Goal: Communication & Community: Answer question/provide support

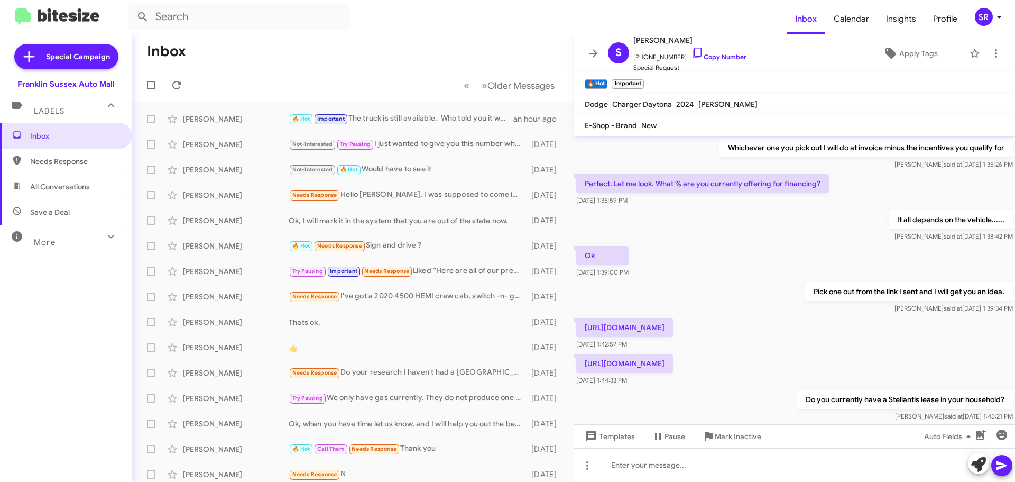
scroll to position [2168, 0]
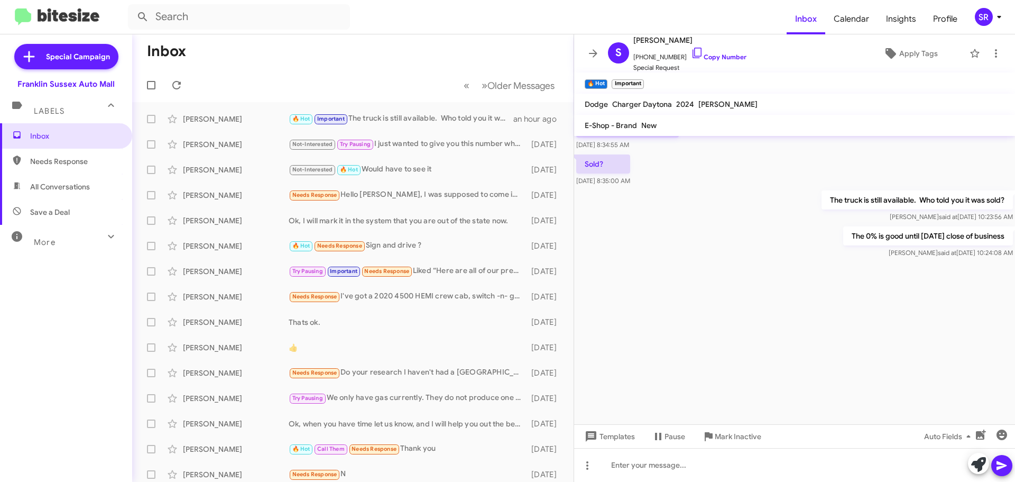
click at [42, 164] on span "Needs Response" at bounding box center [75, 161] width 90 height 11
type input "in:needs-response"
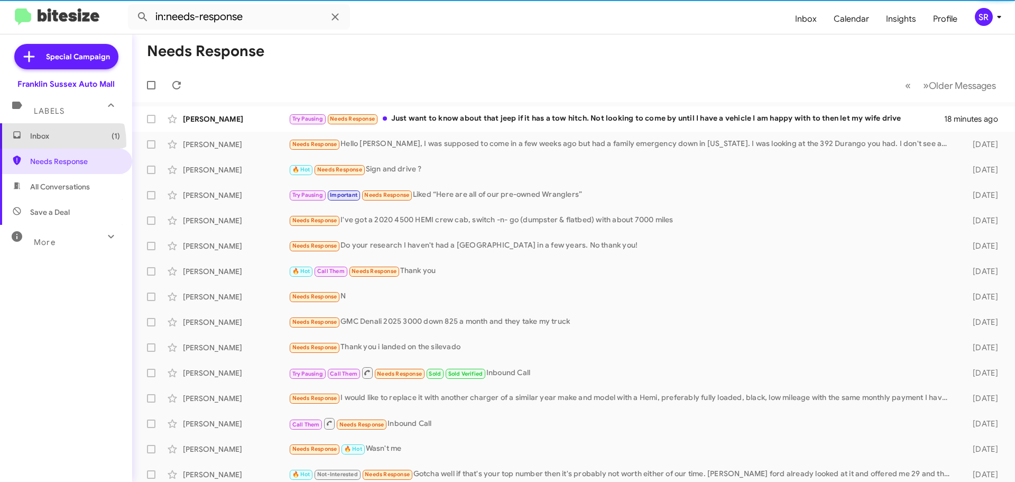
click at [38, 143] on span "Inbox (1)" at bounding box center [66, 135] width 132 height 25
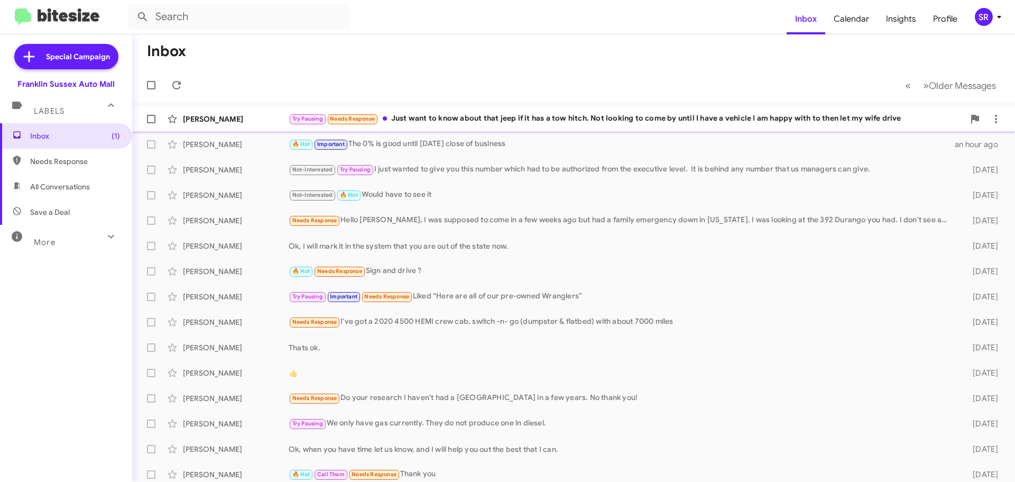
click at [513, 113] on div "Try Pausing Needs Response Just want to know about that jeep if it has a tow hi…" at bounding box center [627, 119] width 676 height 12
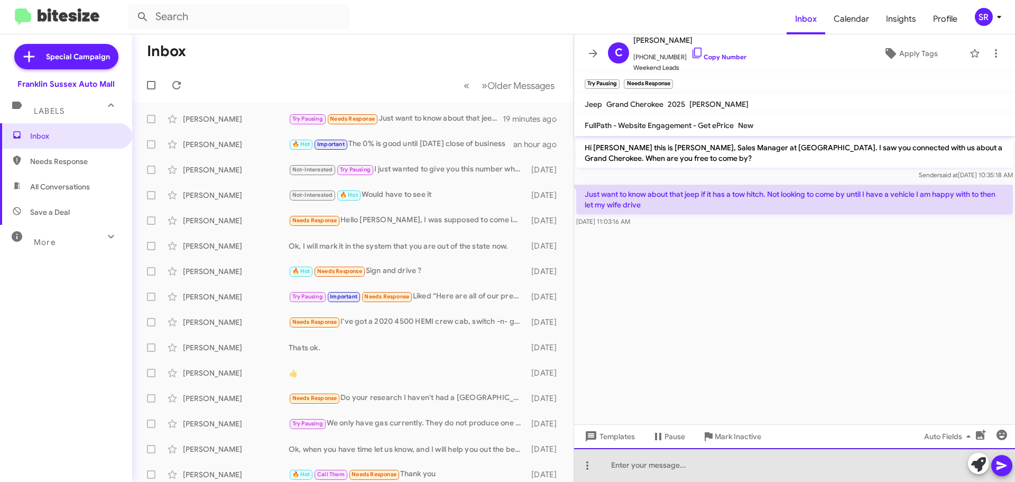
click at [668, 459] on div at bounding box center [794, 465] width 441 height 34
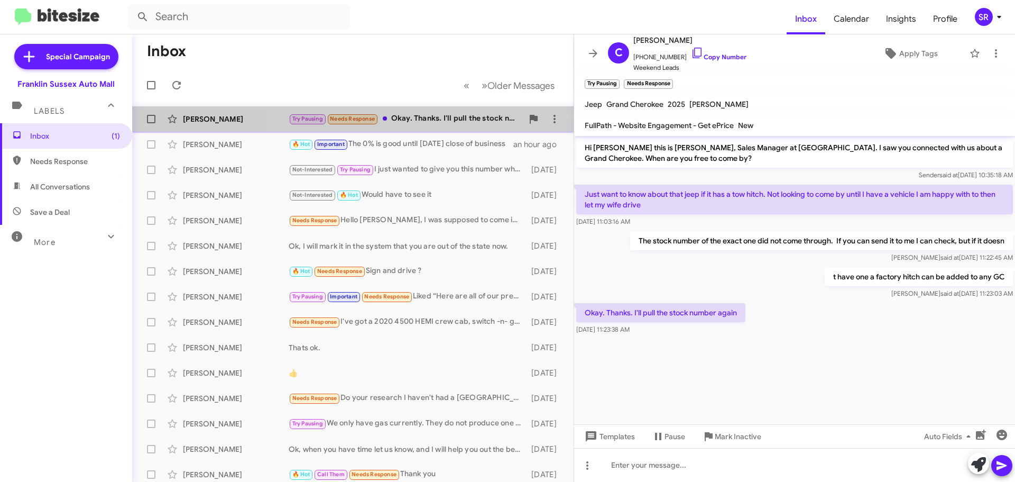
click at [430, 121] on div "Try Pausing Needs Response Okay. Thanks. I'll pull the stock number again" at bounding box center [406, 119] width 234 height 12
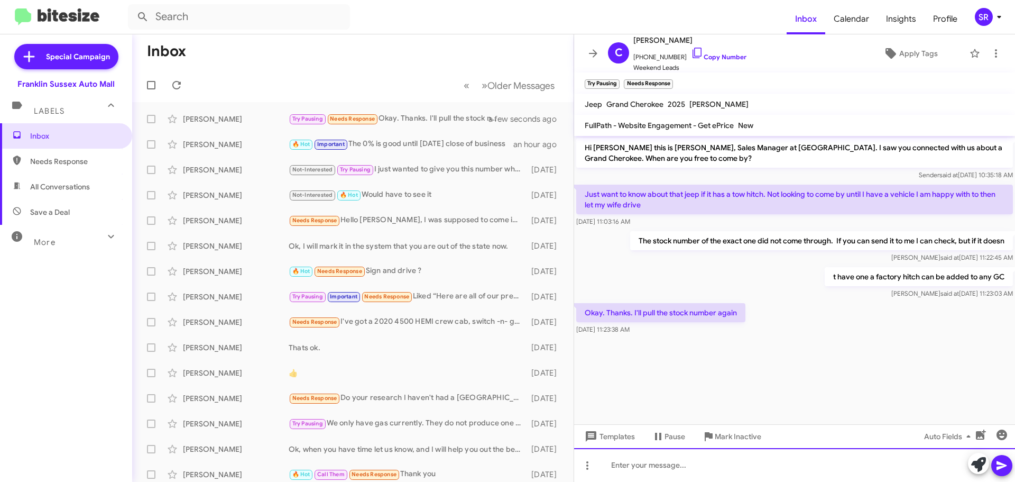
click at [763, 470] on div at bounding box center [794, 465] width 441 height 34
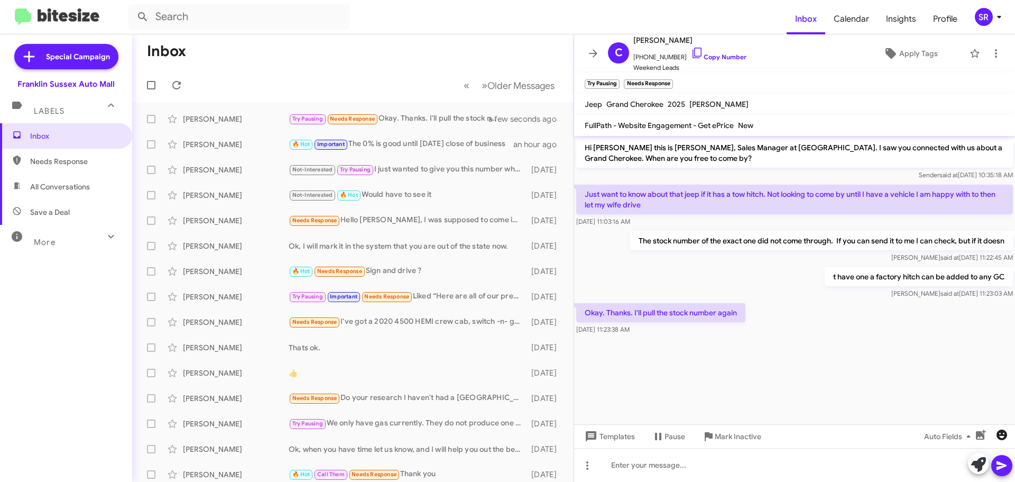
click at [1002, 436] on icon "button" at bounding box center [1002, 434] width 13 height 13
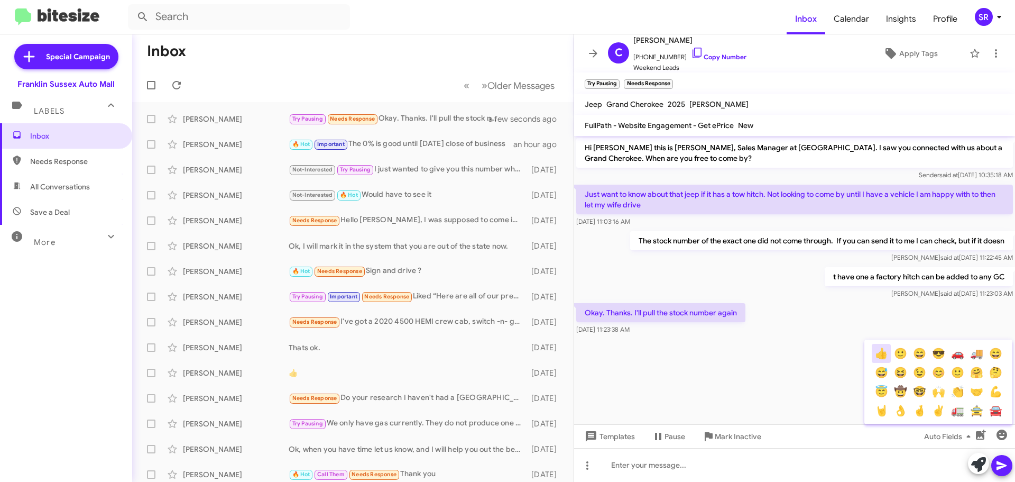
click at [880, 354] on button "👍" at bounding box center [881, 353] width 19 height 19
